Goal: Task Accomplishment & Management: Use online tool/utility

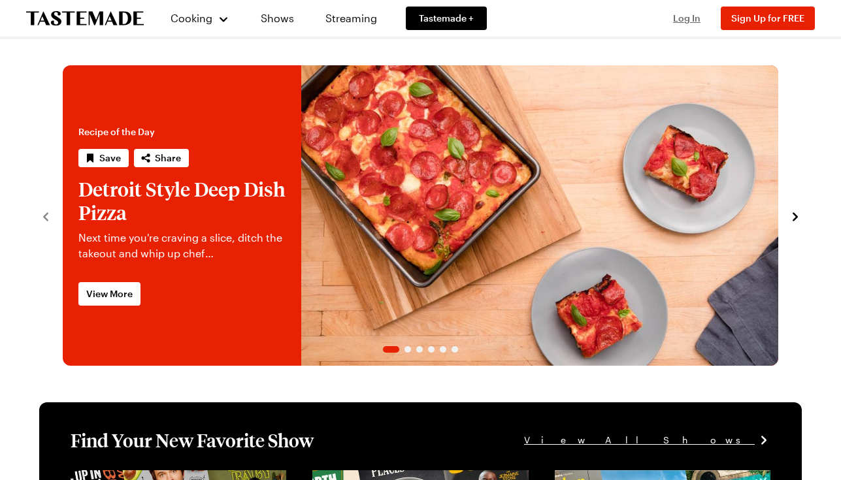
click at [690, 19] on span "Log In" at bounding box center [686, 17] width 27 height 11
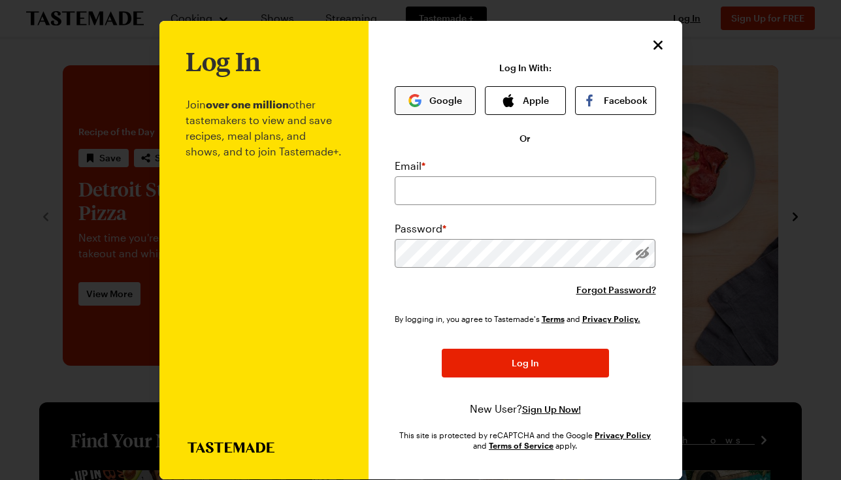
click at [434, 101] on button "Google" at bounding box center [435, 100] width 81 height 29
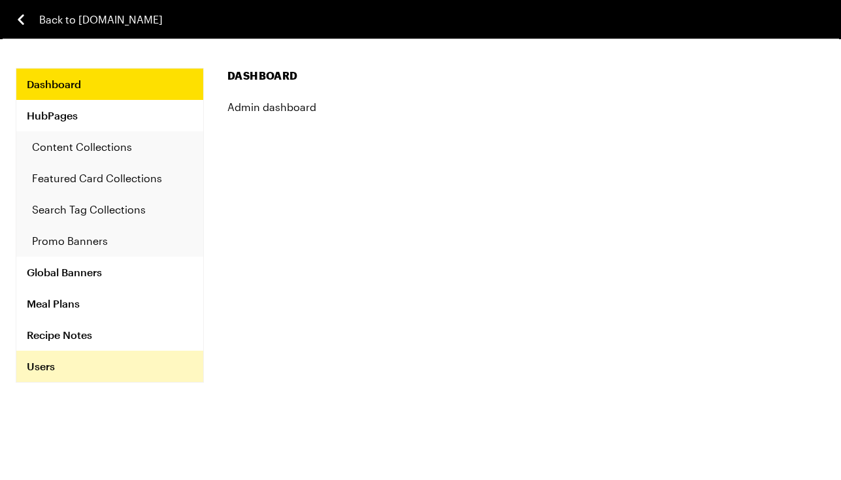
click at [50, 370] on link "Users" at bounding box center [109, 366] width 187 height 31
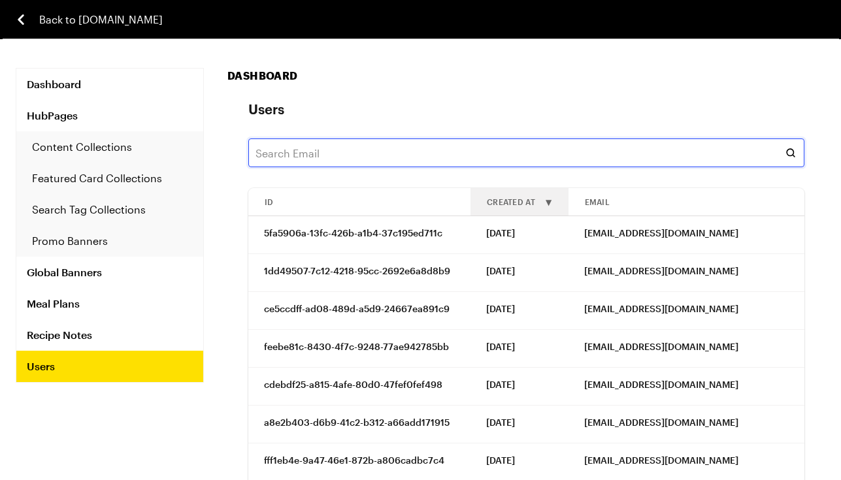
click at [278, 158] on input "text" at bounding box center [526, 153] width 556 height 29
paste input "lynnstacy909271@gmail.com"
type input "lynnstacy909271@gmail.com"
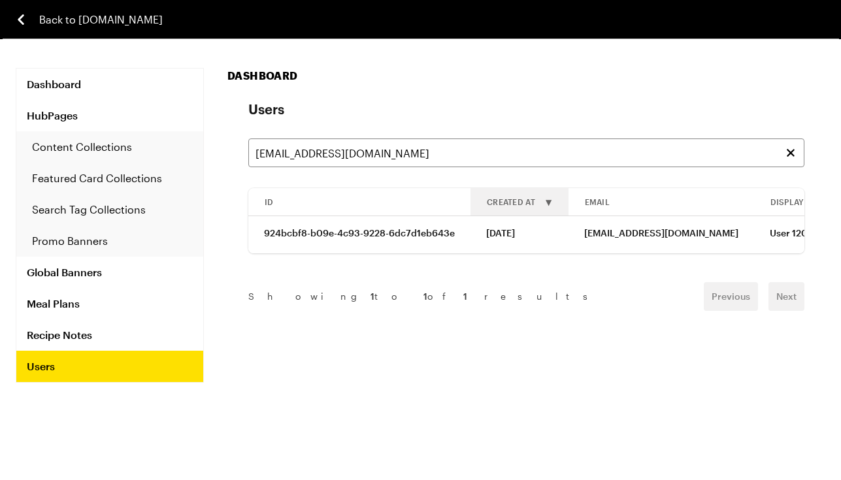
click at [401, 236] on span "924bcbf8-b09e-4c93-9228-6dc7d1eb643e" at bounding box center [359, 233] width 191 height 13
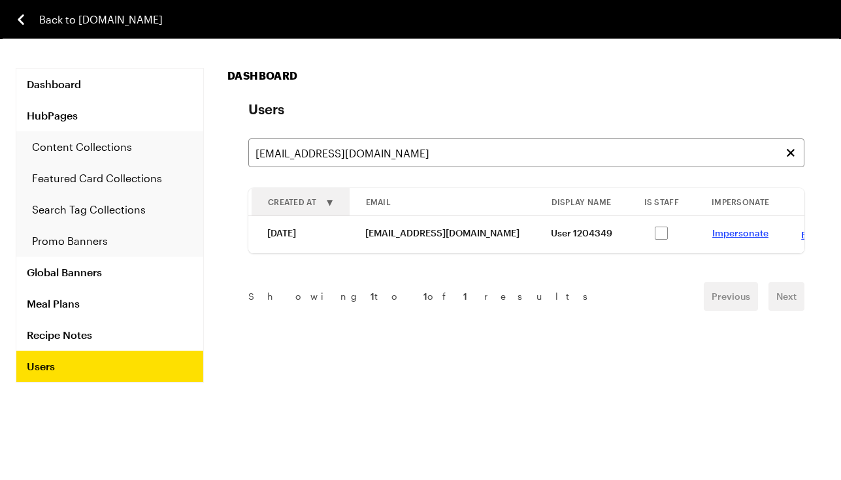
click at [713, 235] on link "Impersonate" at bounding box center [741, 232] width 56 height 11
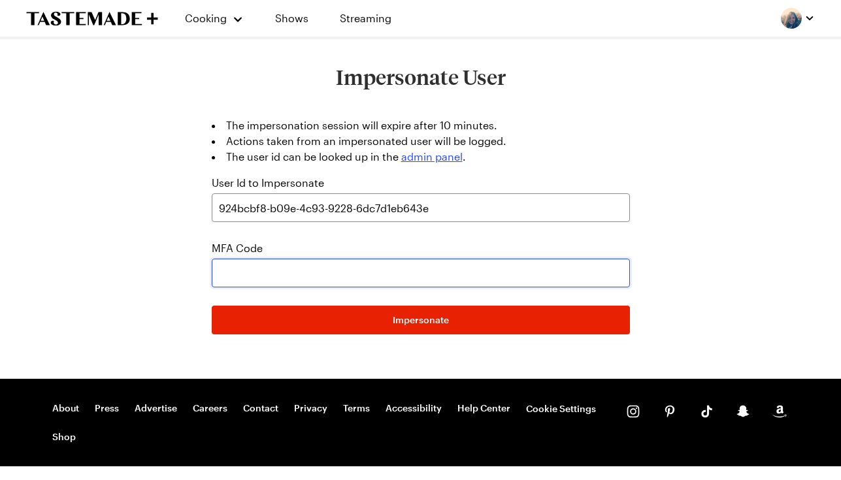
click at [237, 271] on input "text" at bounding box center [421, 273] width 418 height 29
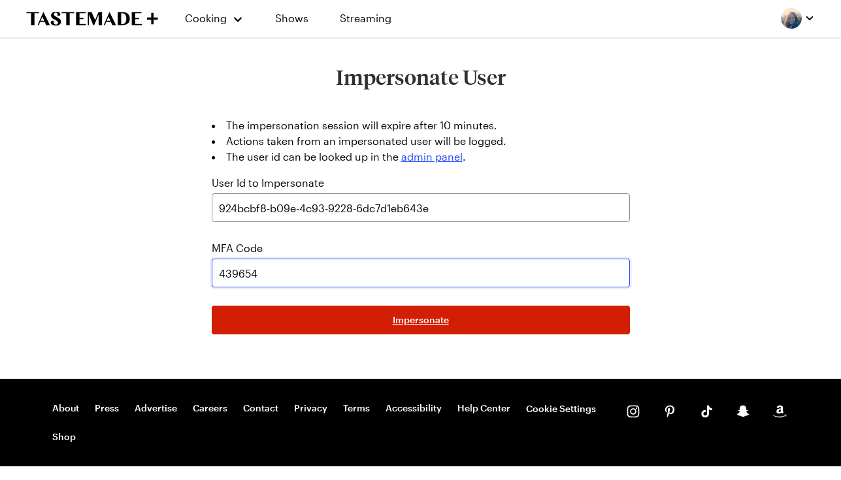
type input "439654"
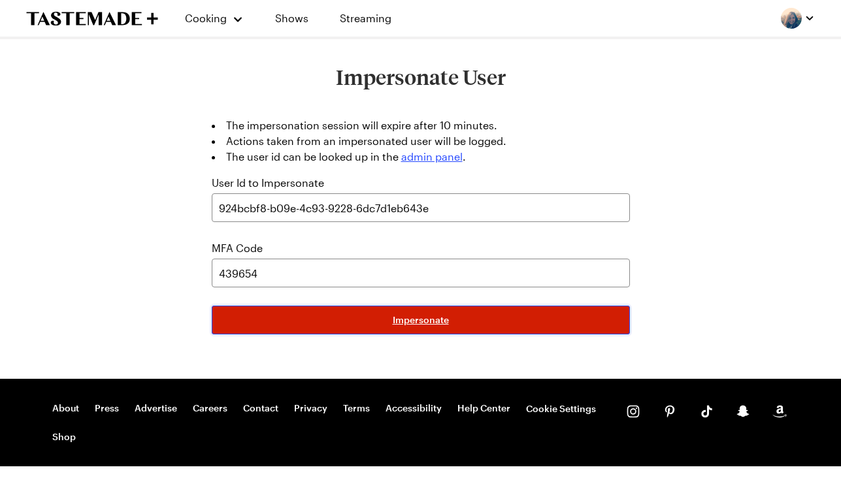
click at [456, 326] on button "Impersonate" at bounding box center [421, 320] width 418 height 29
